Goal: Transaction & Acquisition: Purchase product/service

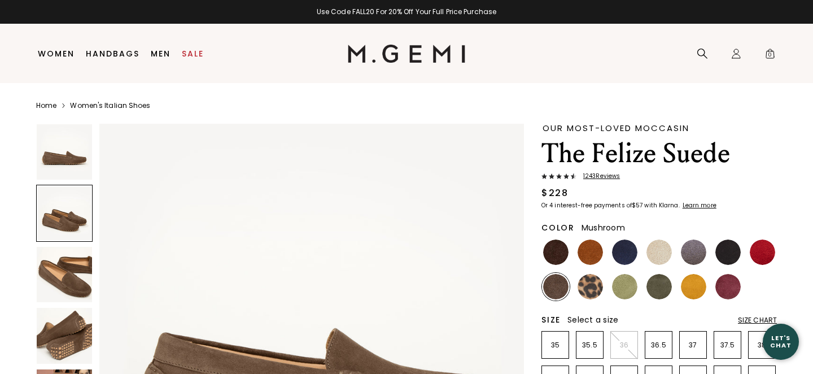
click at [552, 248] on img at bounding box center [555, 251] width 25 height 25
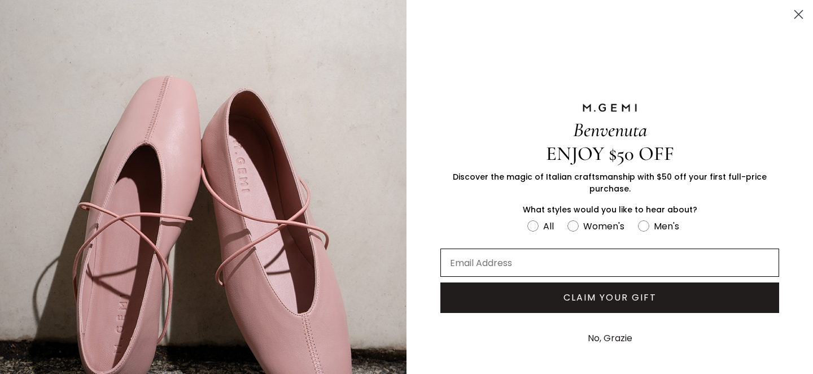
scroll to position [32, 0]
click at [637, 253] on input "Email Address" at bounding box center [609, 262] width 339 height 28
click at [616, 299] on button "CLAIM YOUR GIFT" at bounding box center [609, 297] width 339 height 30
type input "[EMAIL_ADDRESS][DOMAIN_NAME]"
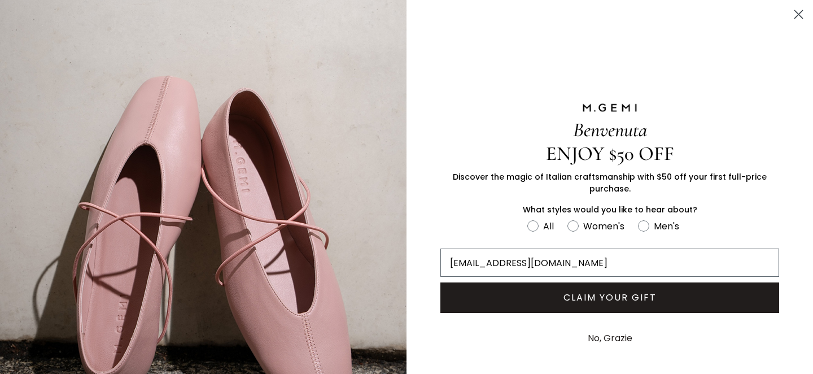
click at [587, 296] on button "CLAIM YOUR GIFT" at bounding box center [609, 297] width 339 height 30
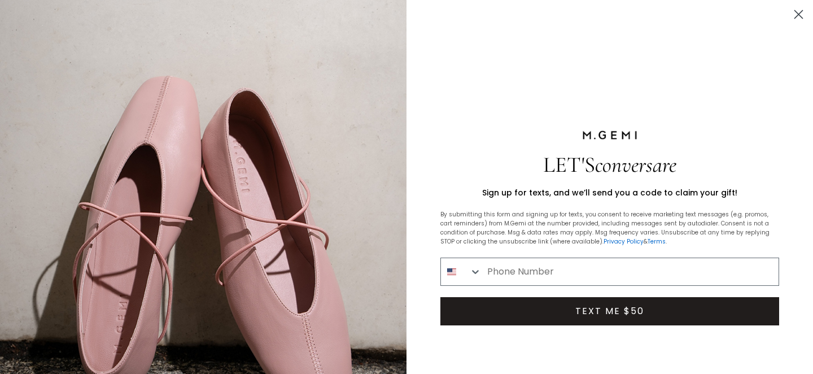
click at [798, 15] on icon "Close dialog" at bounding box center [799, 15] width 20 height 20
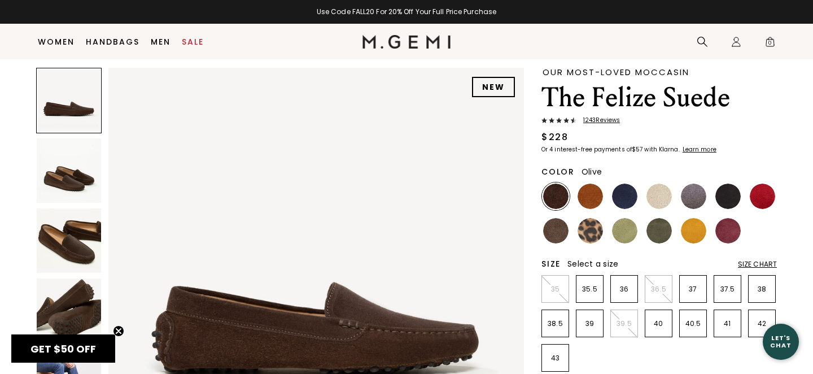
click at [658, 232] on img at bounding box center [658, 230] width 25 height 25
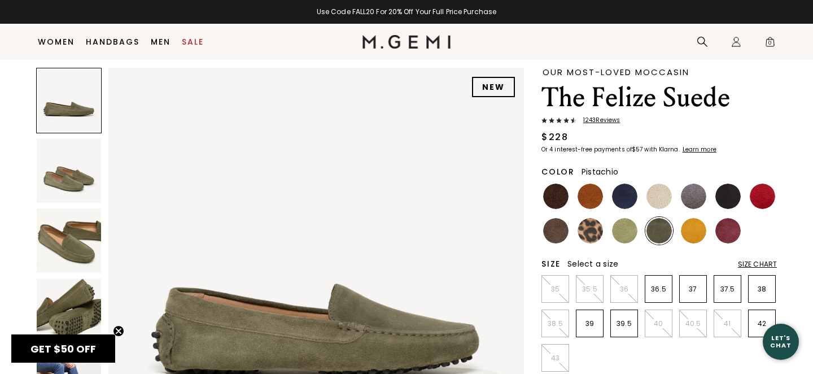
click at [624, 235] on img at bounding box center [624, 230] width 25 height 25
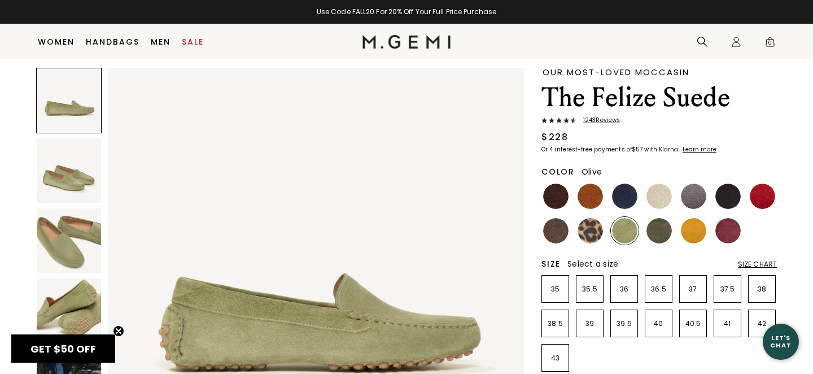
click at [666, 229] on img at bounding box center [658, 230] width 25 height 25
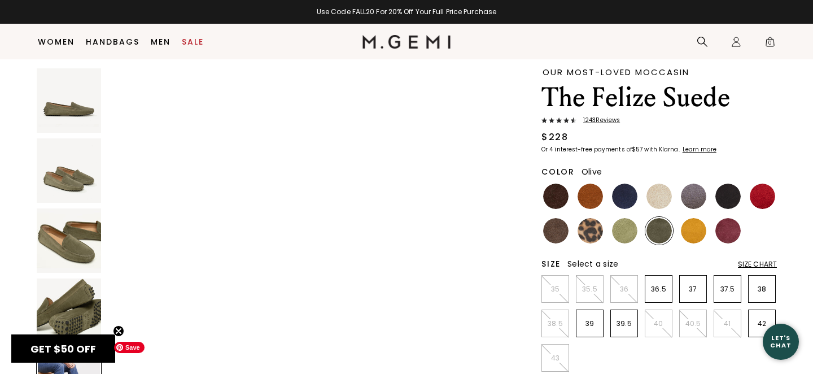
scroll to position [1855, 0]
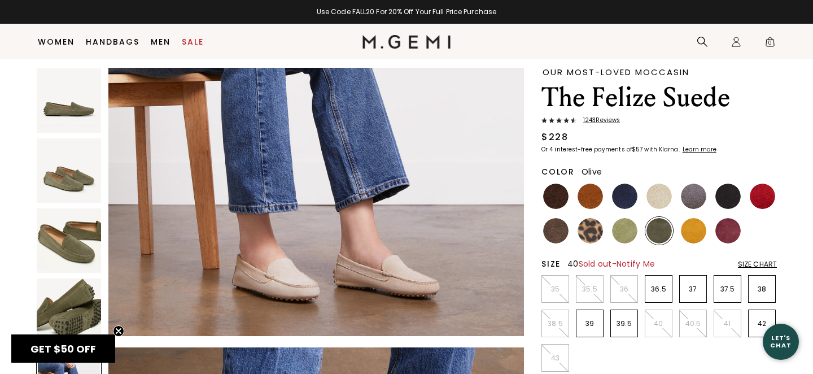
click at [656, 321] on p "40" at bounding box center [658, 323] width 27 height 9
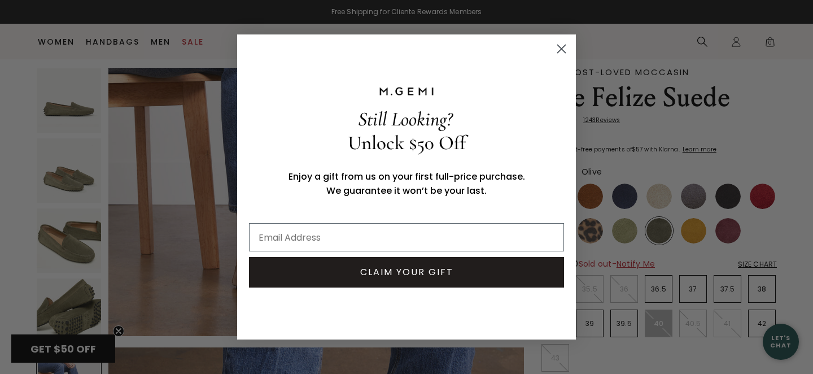
scroll to position [0, 0]
click at [396, 234] on input "Email Address" at bounding box center [406, 237] width 315 height 28
type input "[EMAIL_ADDRESS][DOMAIN_NAME]"
click at [410, 274] on button "CLAIM YOUR GIFT" at bounding box center [406, 272] width 315 height 30
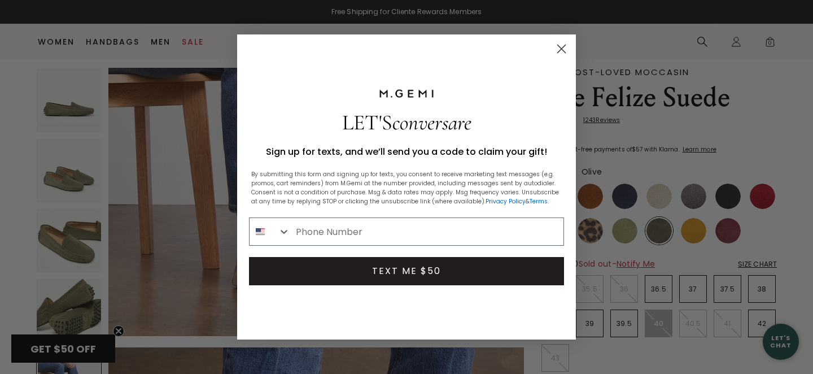
click at [562, 42] on circle "Close dialog" at bounding box center [561, 49] width 19 height 19
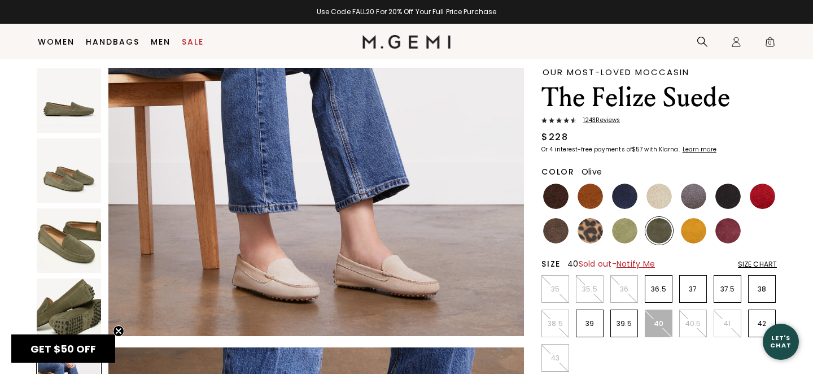
click at [640, 265] on span "Notify Me" at bounding box center [636, 263] width 38 height 11
click at [642, 263] on span "Notify Me" at bounding box center [636, 263] width 38 height 11
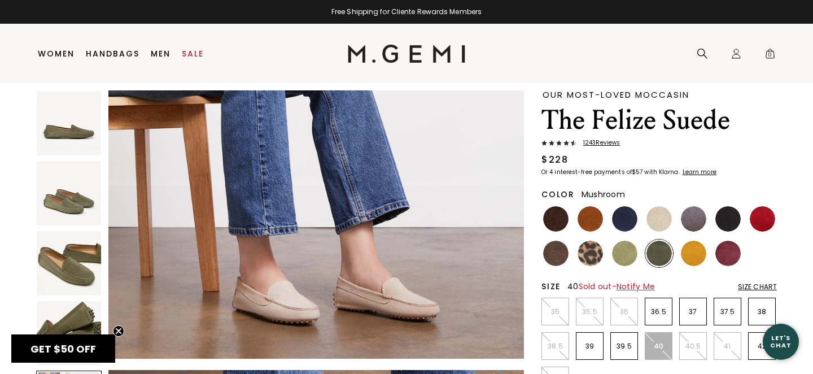
click at [555, 246] on img at bounding box center [555, 253] width 25 height 25
